Goal: Find specific page/section: Find specific page/section

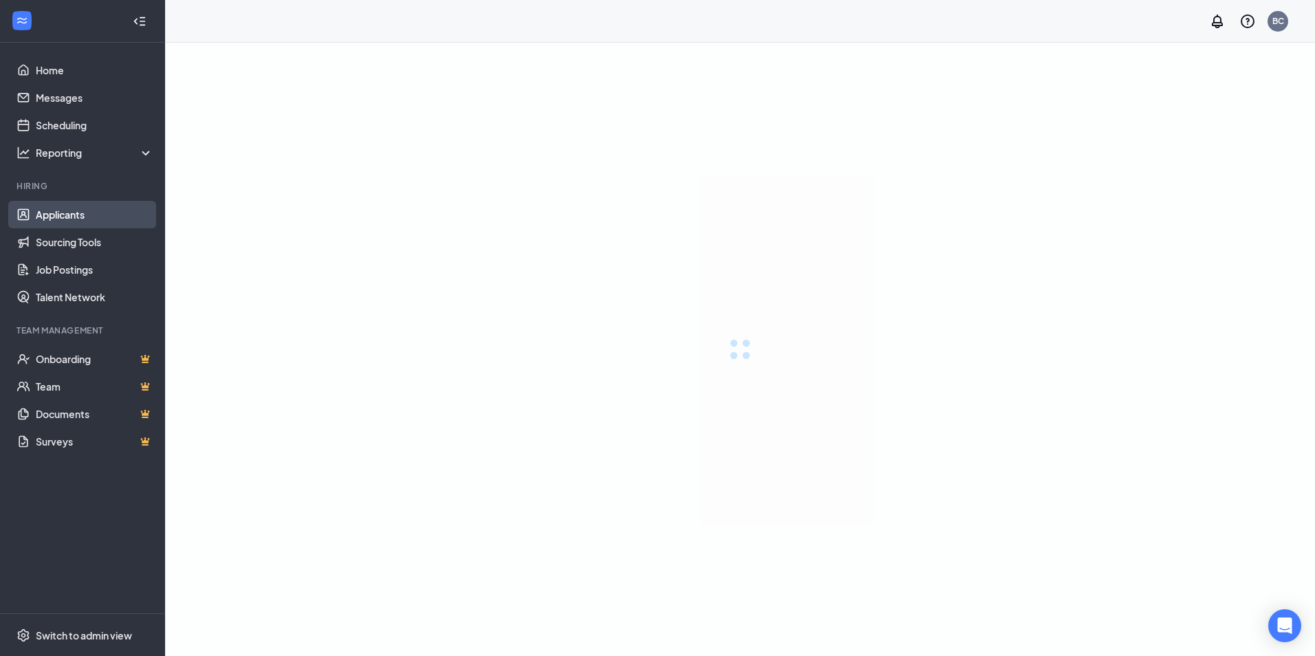
click at [69, 210] on link "Applicants" at bounding box center [95, 215] width 118 height 28
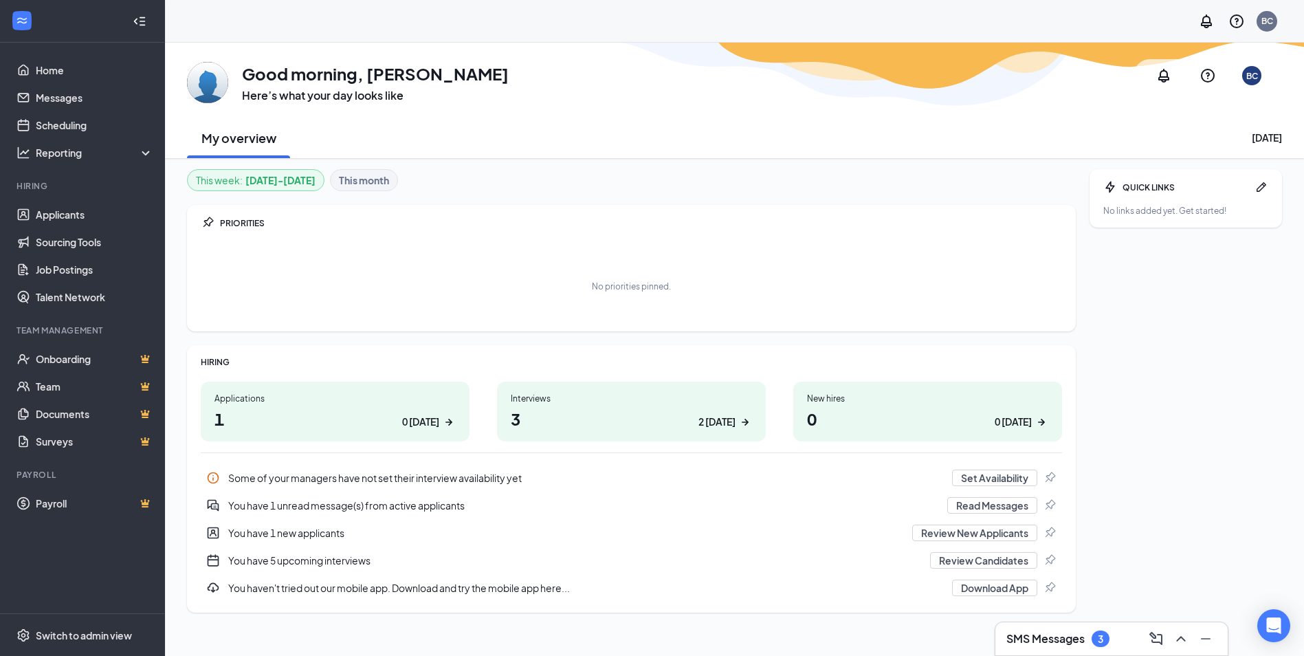
click at [528, 419] on h1 "3 2 today" at bounding box center [631, 418] width 241 height 23
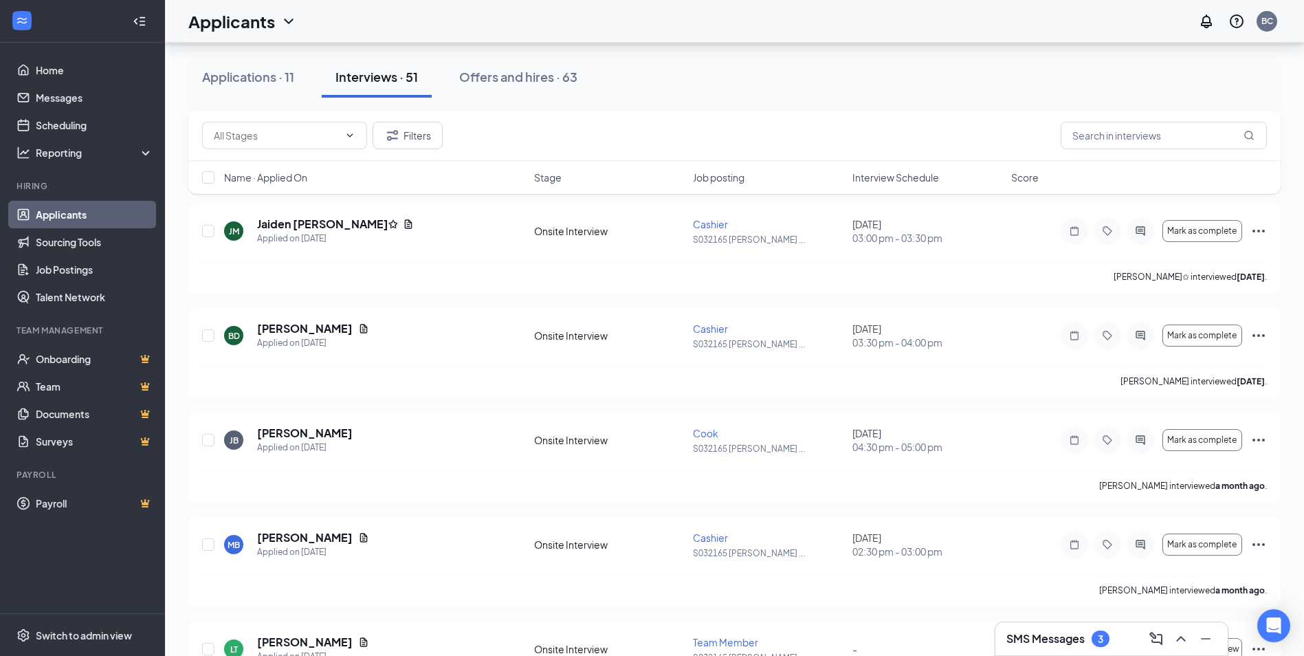
scroll to position [4327, 0]
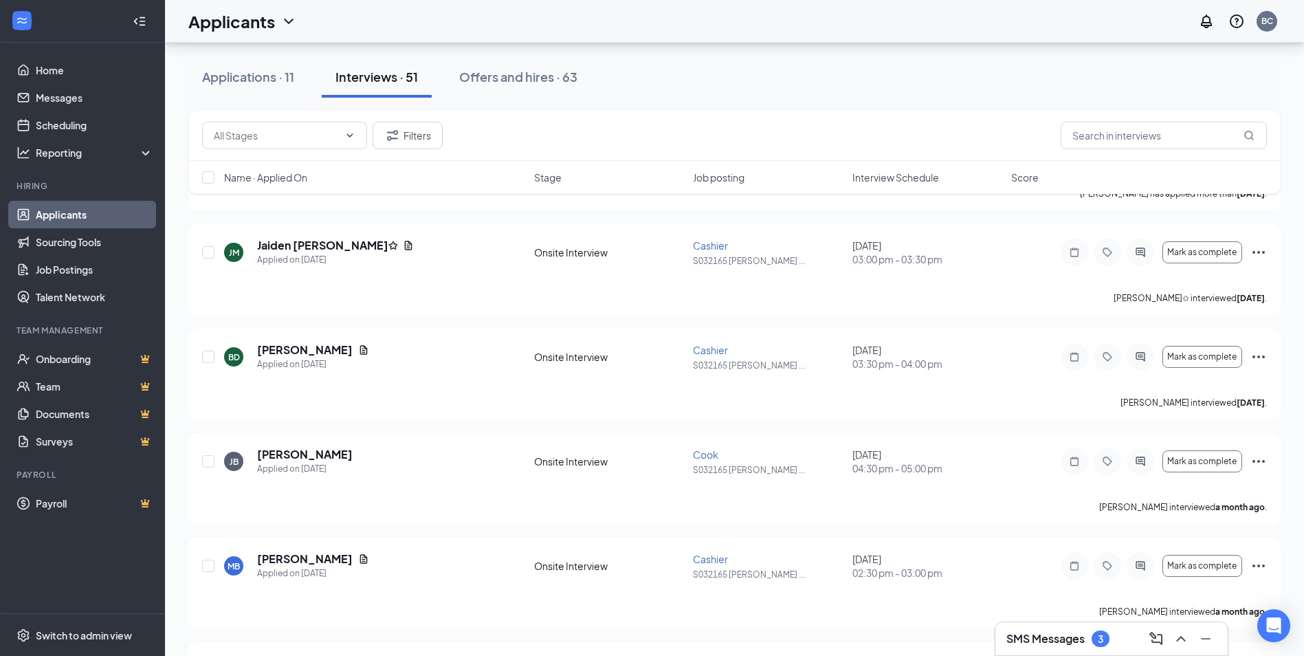
click at [368, 77] on div "Interviews · 51" at bounding box center [377, 76] width 83 height 17
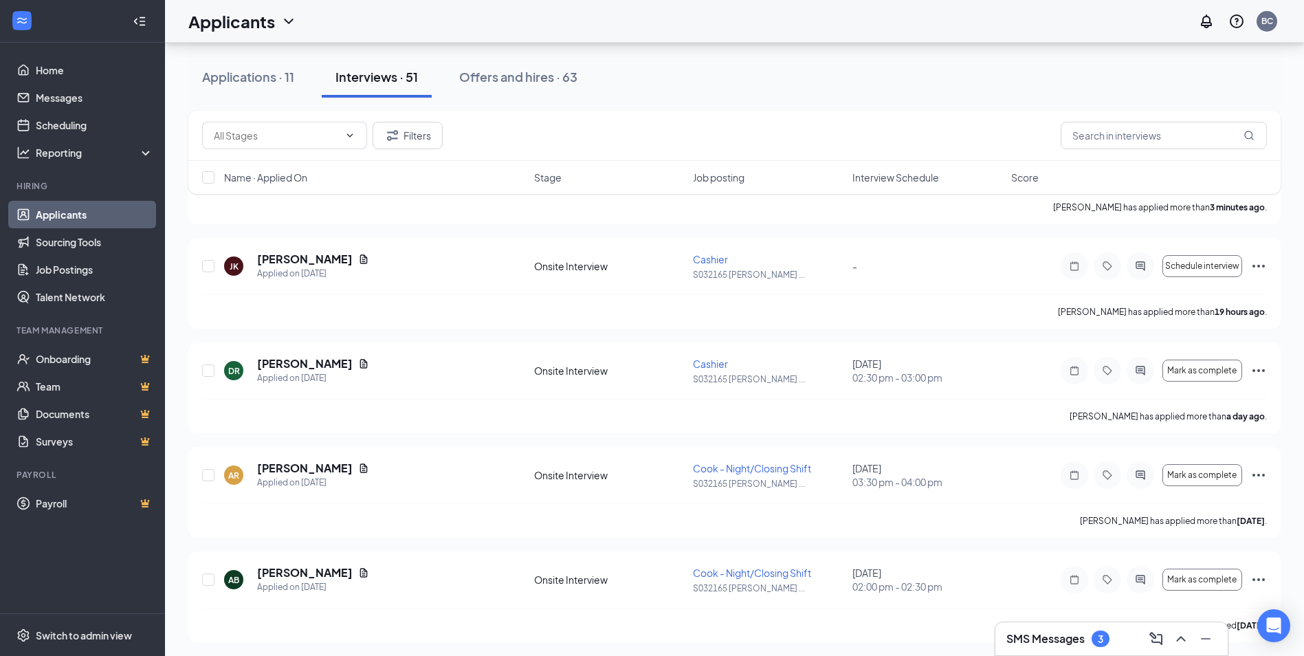
scroll to position [0, 0]
